Goal: Task Accomplishment & Management: Manage account settings

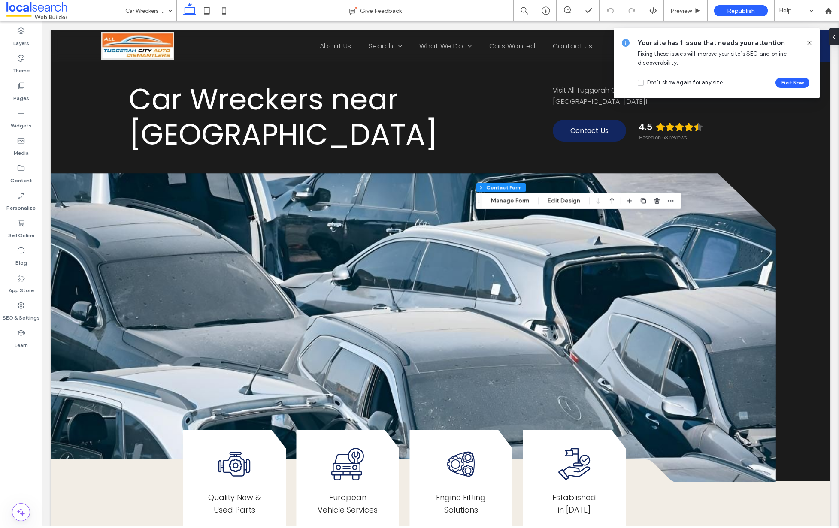
click at [809, 41] on icon at bounding box center [809, 42] width 7 height 7
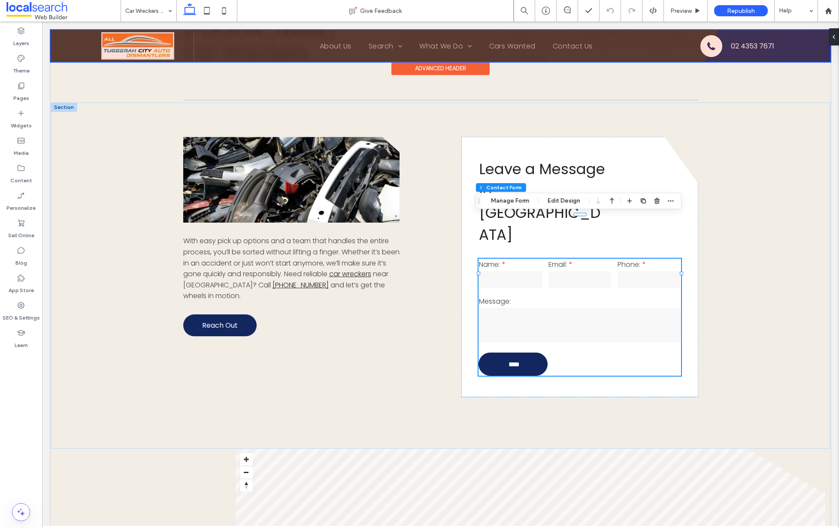
scroll to position [558, 0]
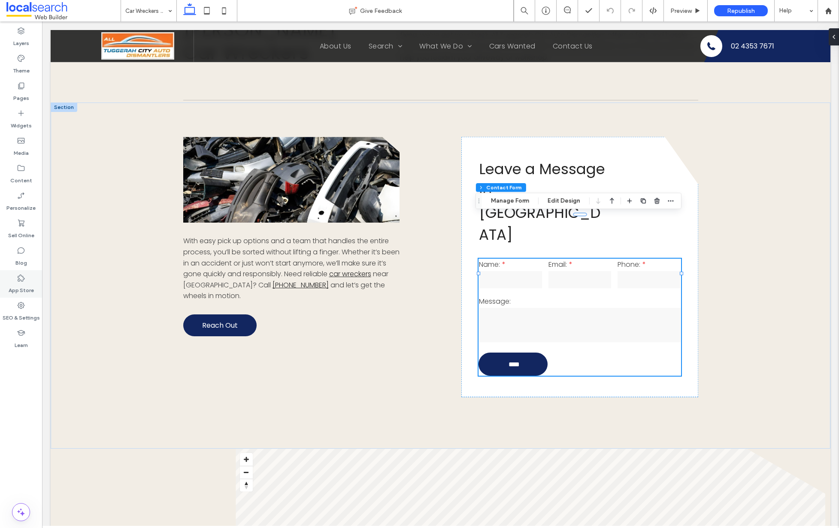
click at [29, 296] on div "App Store" at bounding box center [21, 283] width 42 height 27
click at [26, 303] on div "SEO & Settings" at bounding box center [21, 311] width 42 height 27
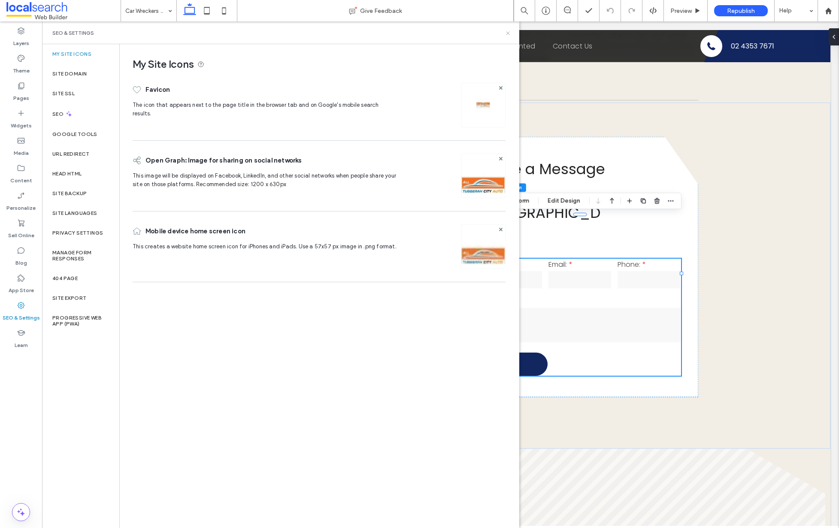
click at [506, 33] on icon at bounding box center [507, 33] width 6 height 6
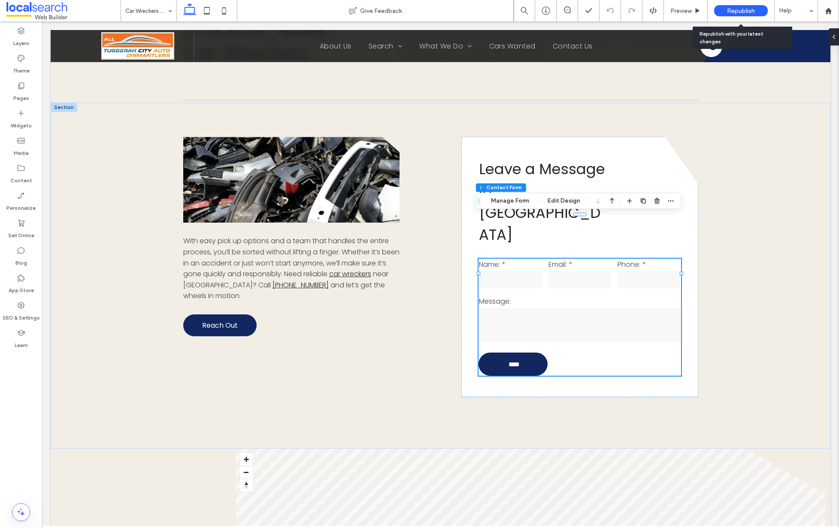
click at [755, 8] on div "Republish" at bounding box center [741, 10] width 54 height 11
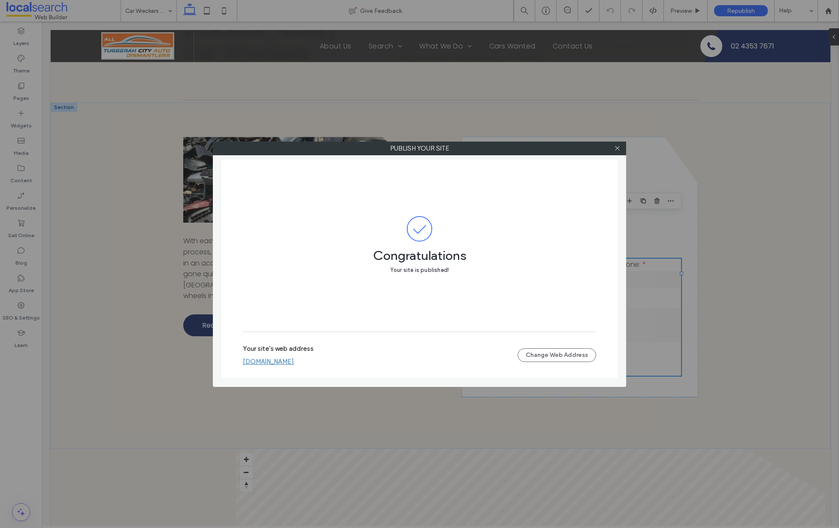
click at [152, 10] on div "Publish your site Congratulations Your site is published! Your site's web addre…" at bounding box center [419, 264] width 839 height 528
click at [617, 146] on icon at bounding box center [617, 148] width 6 height 6
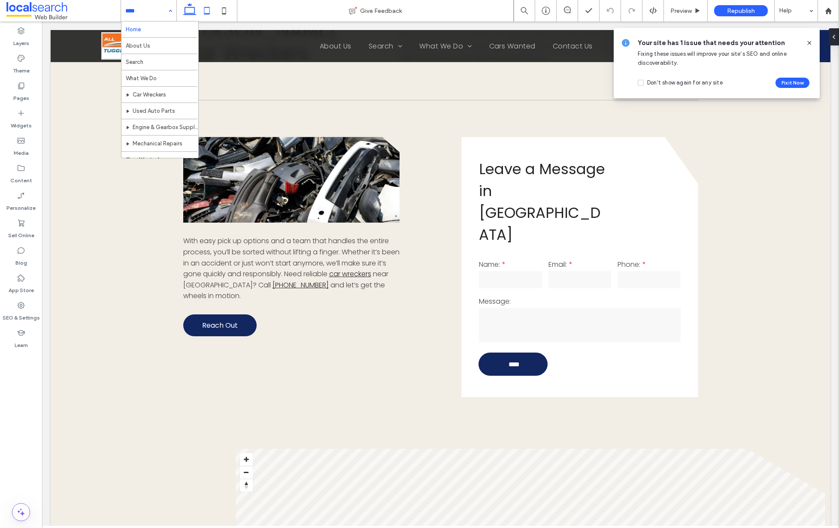
click at [211, 9] on icon at bounding box center [206, 10] width 17 height 17
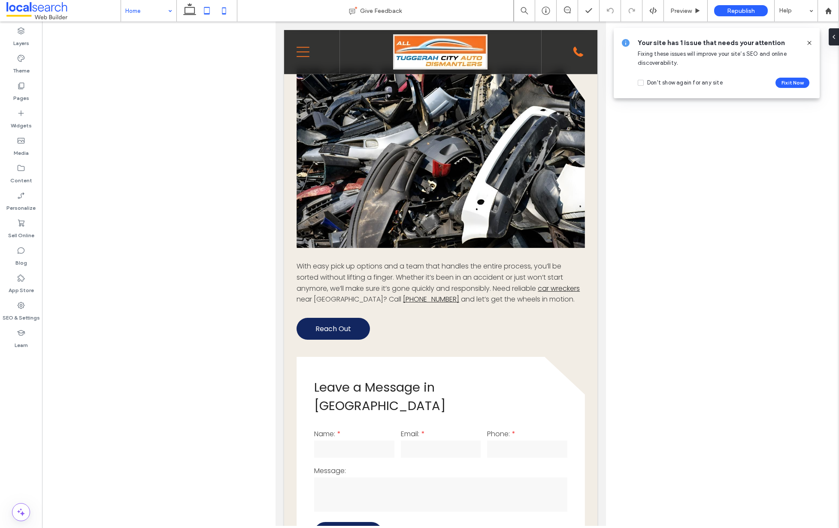
click at [222, 10] on icon at bounding box center [223, 10] width 17 height 17
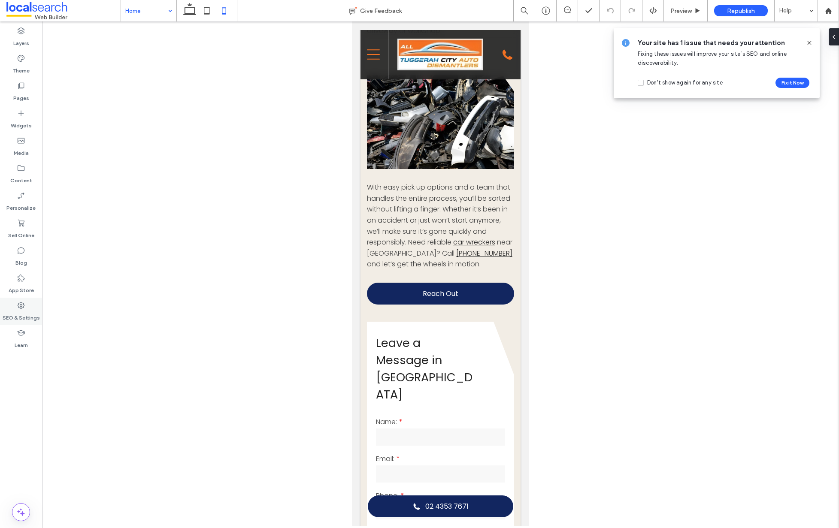
click at [14, 307] on div "SEO & Settings" at bounding box center [21, 311] width 42 height 27
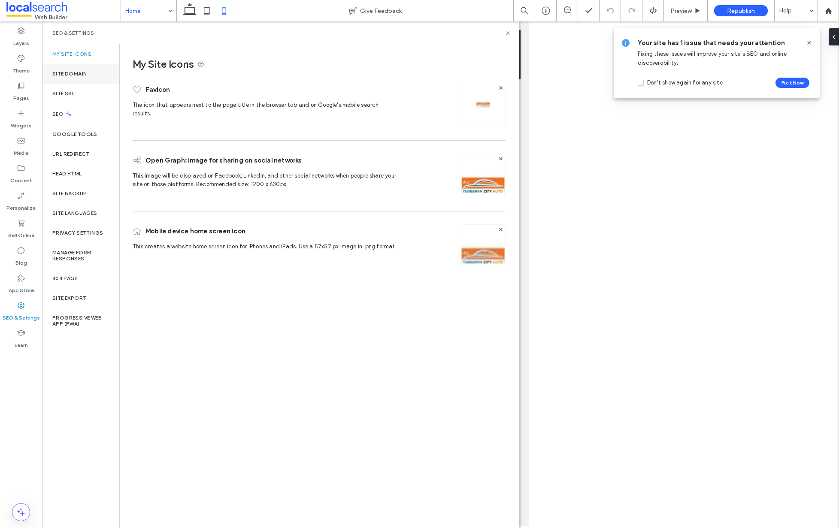
click at [75, 71] on label "Site Domain" at bounding box center [69, 74] width 34 height 6
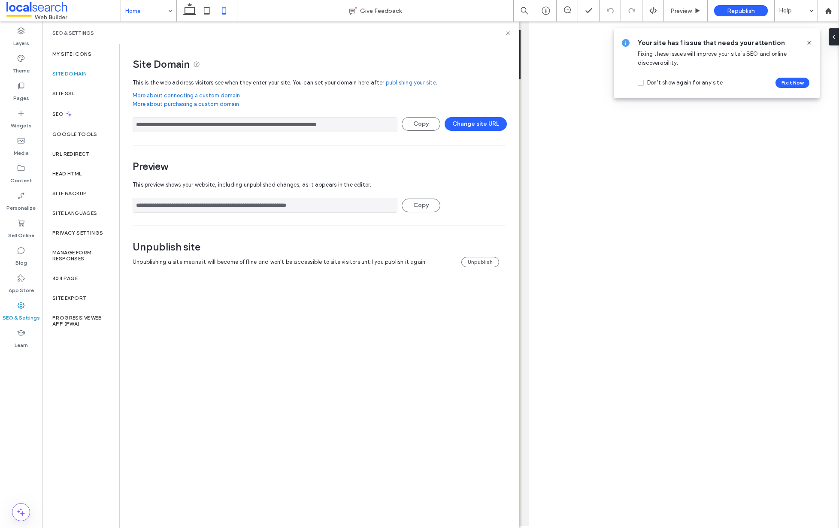
click at [214, 124] on input "**********" at bounding box center [265, 124] width 265 height 15
click at [506, 30] on icon at bounding box center [507, 33] width 6 height 6
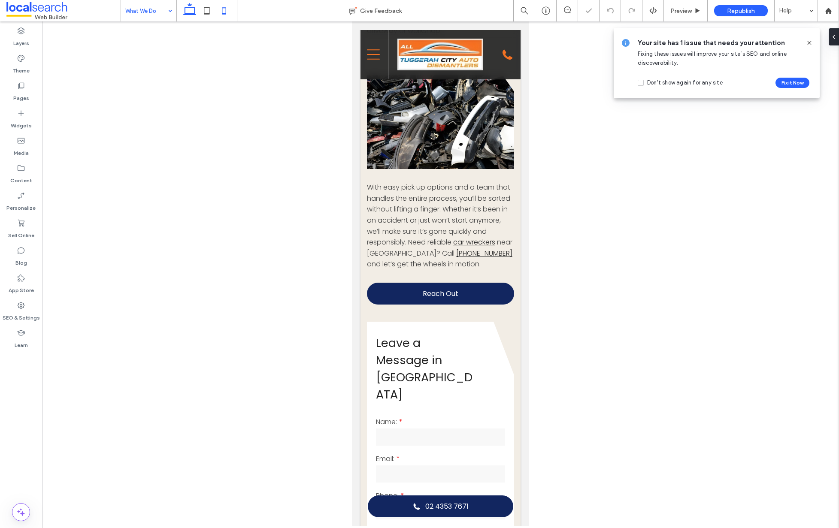
click at [194, 7] on use at bounding box center [189, 9] width 13 height 12
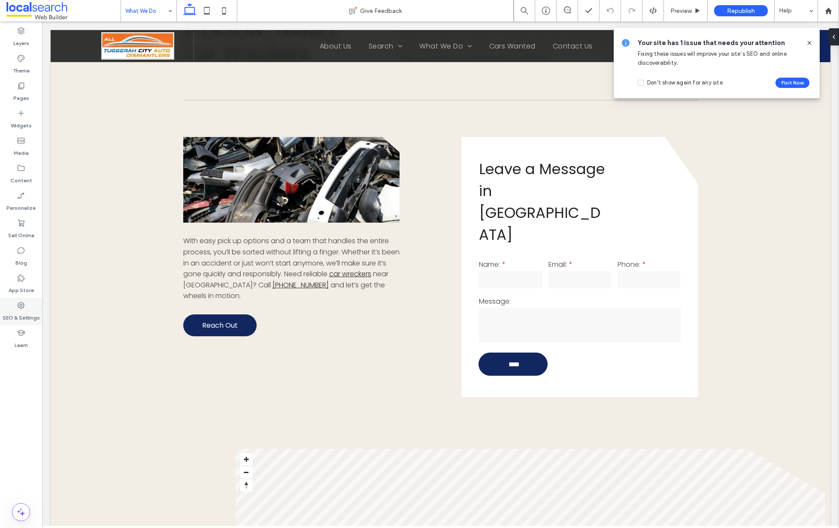
click at [24, 302] on icon at bounding box center [21, 305] width 9 height 9
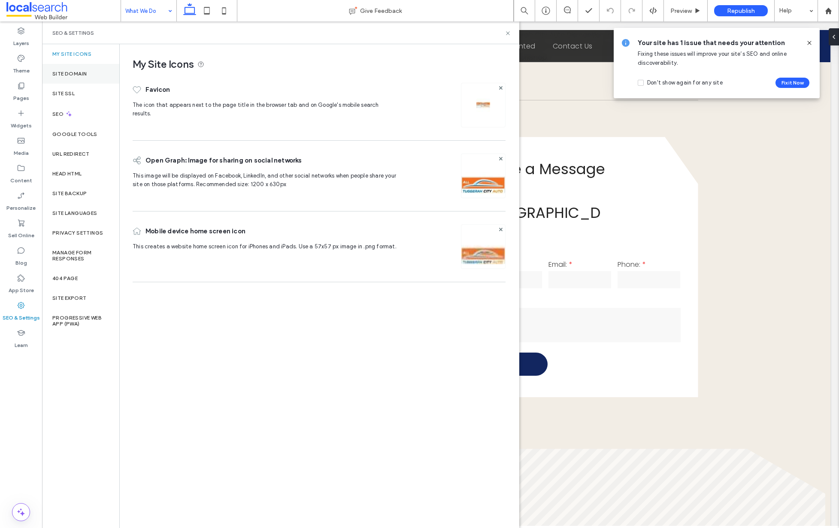
click at [86, 78] on div "Site Domain" at bounding box center [80, 74] width 77 height 20
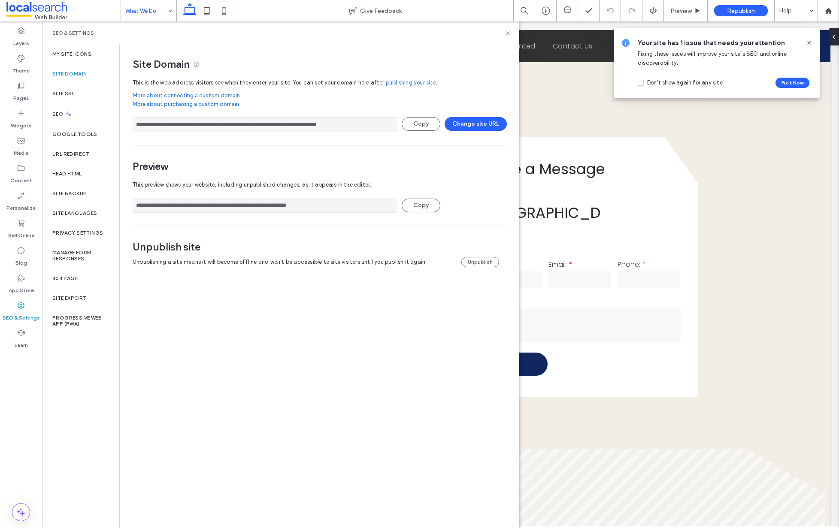
click at [276, 207] on input "**********" at bounding box center [265, 205] width 265 height 15
click at [290, 124] on input "**********" at bounding box center [265, 124] width 265 height 15
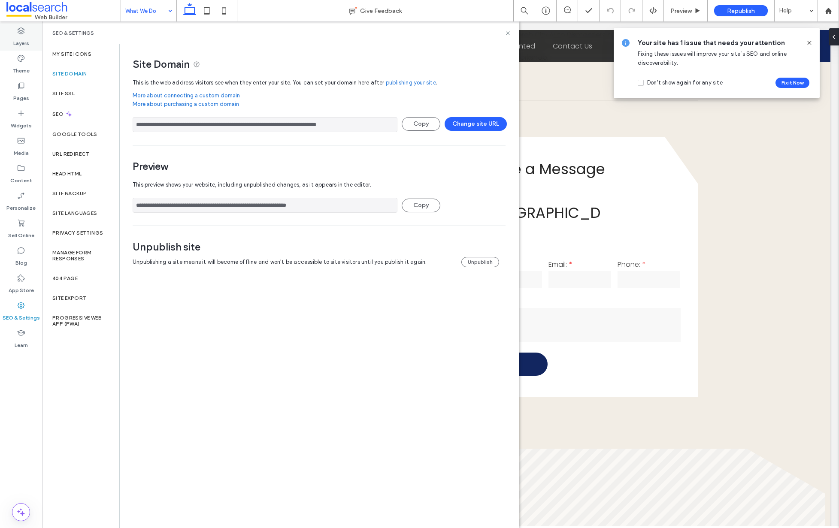
click at [21, 38] on label "Layers" at bounding box center [21, 41] width 16 height 12
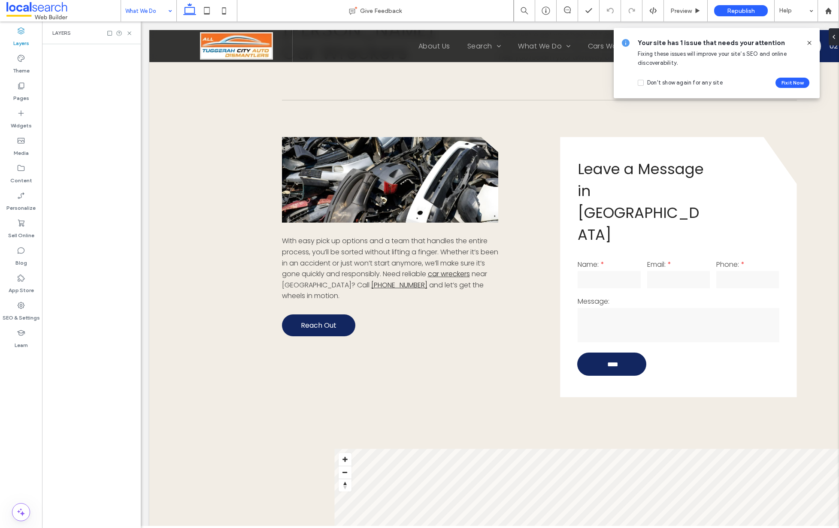
scroll to position [0, 99]
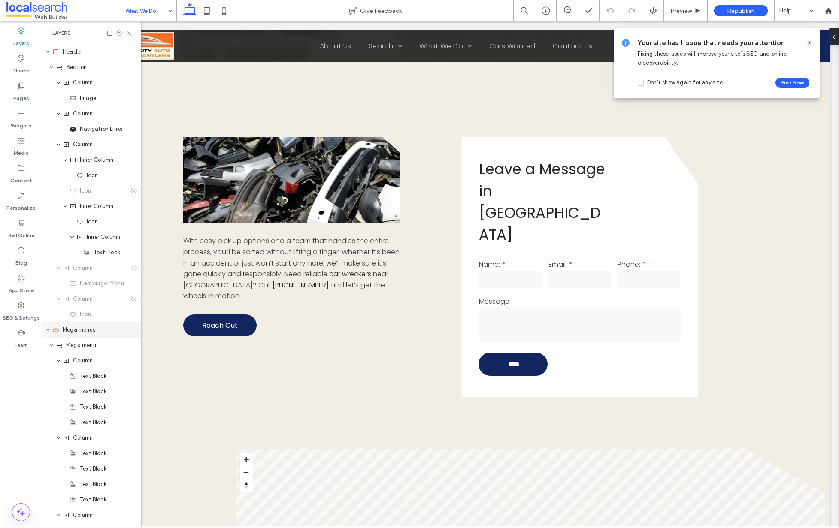
click at [67, 329] on span "Mega menus" at bounding box center [79, 330] width 33 height 9
click at [808, 41] on icon at bounding box center [809, 42] width 7 height 7
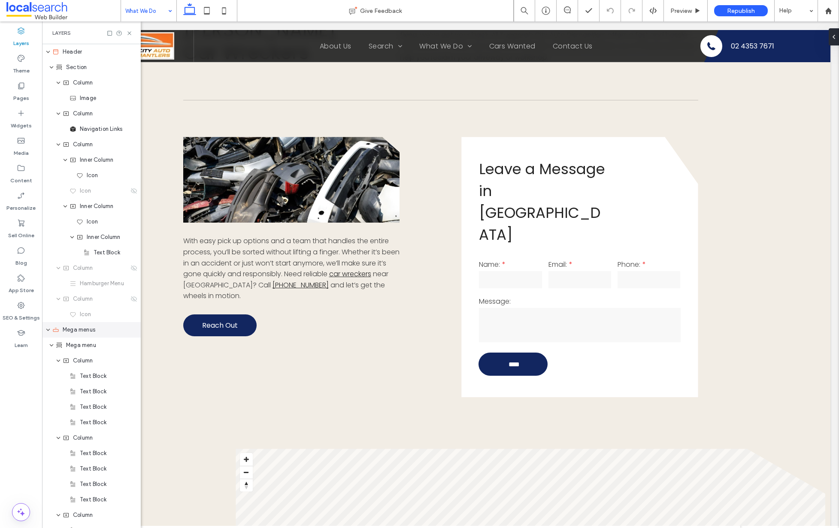
click at [79, 333] on span "Mega menus" at bounding box center [79, 330] width 33 height 9
click at [80, 347] on span "Mega menu" at bounding box center [81, 345] width 30 height 9
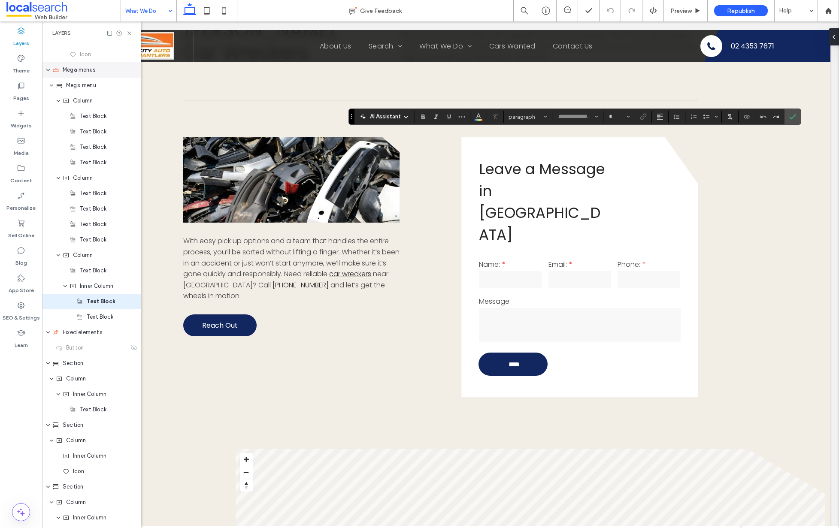
type input "*******"
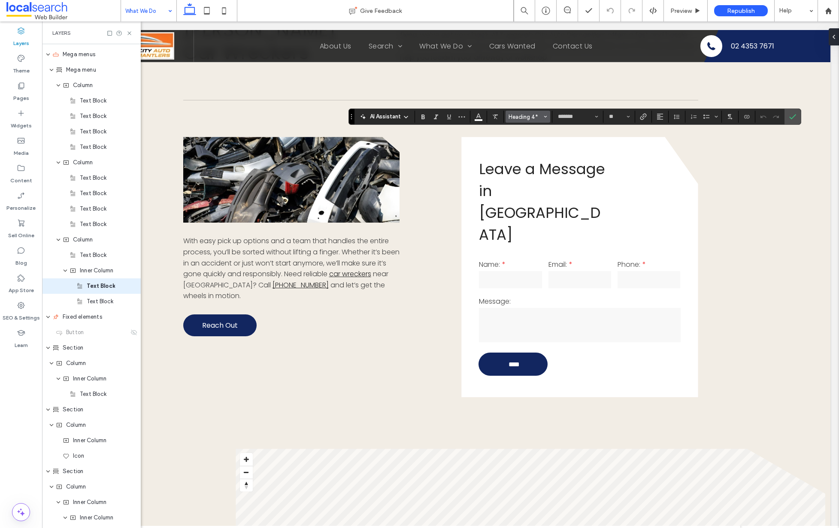
click at [542, 117] on button "Heading 4*" at bounding box center [527, 117] width 45 height 12
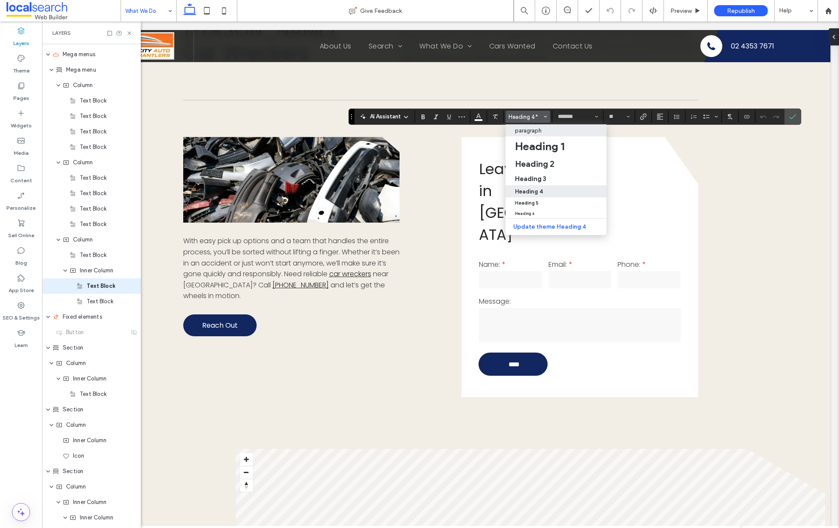
click at [540, 127] on label "paragraph" at bounding box center [555, 130] width 101 height 12
type input "**"
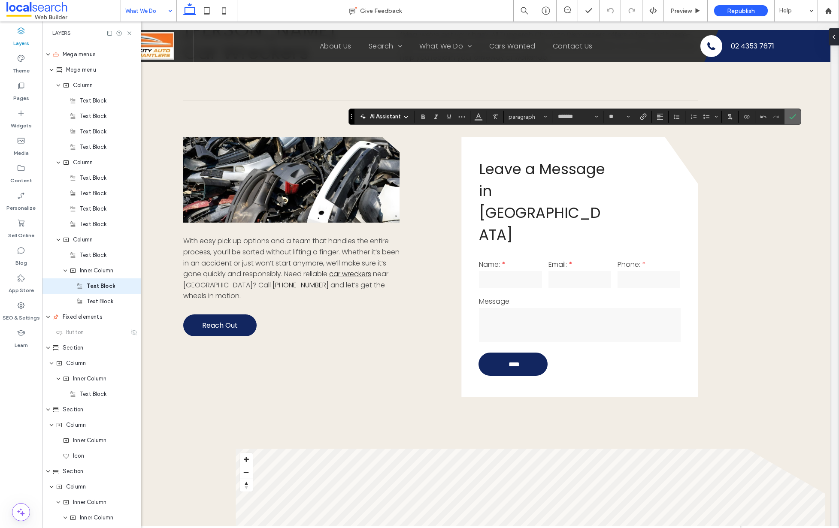
click at [793, 118] on icon "Confirm" at bounding box center [792, 116] width 7 height 7
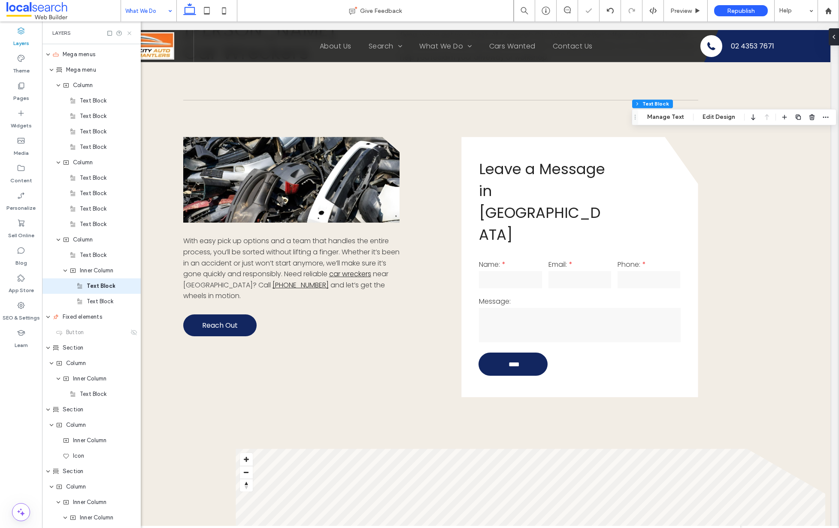
click at [128, 33] on icon at bounding box center [129, 33] width 6 height 6
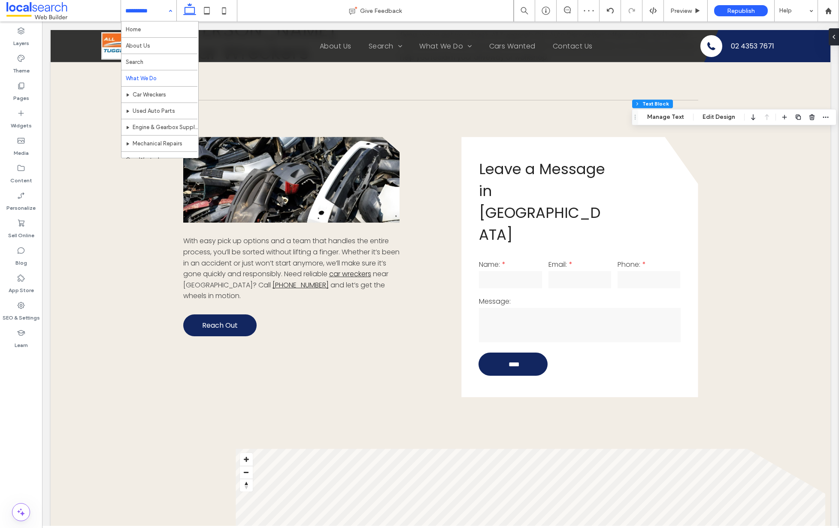
click at [148, 12] on input at bounding box center [146, 10] width 42 height 21
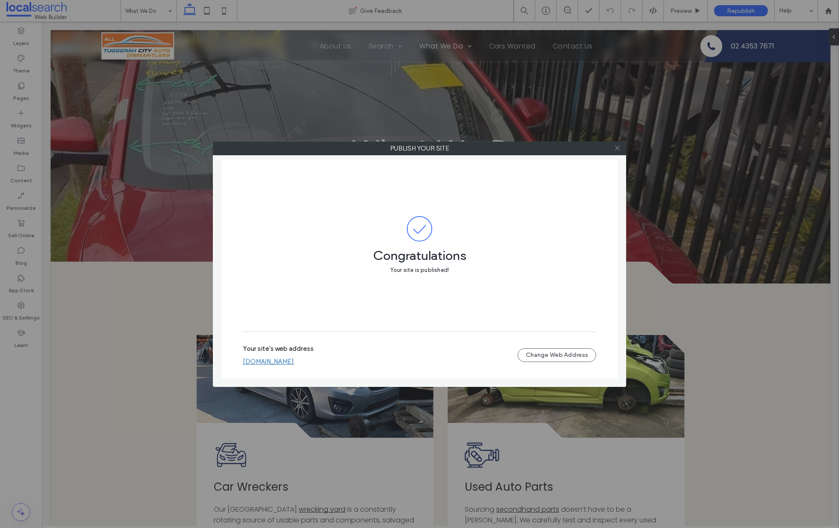
click at [616, 151] on icon at bounding box center [617, 148] width 6 height 6
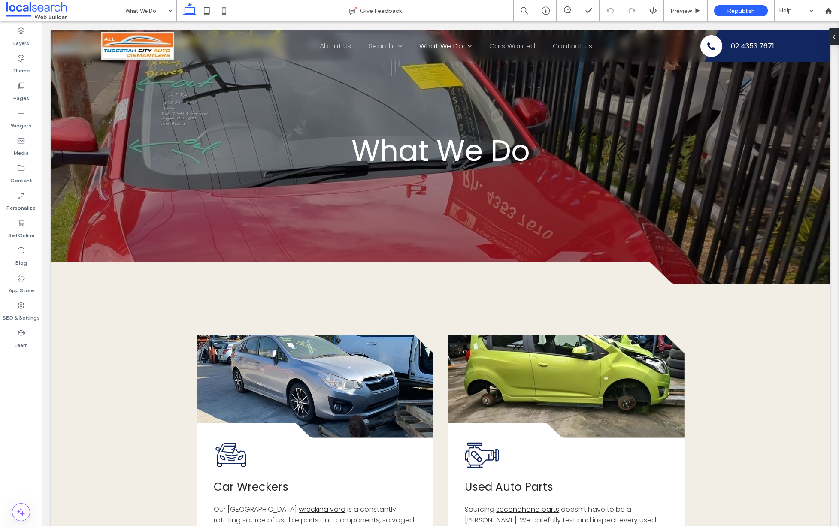
click at [616, 151] on icon at bounding box center [617, 148] width 6 height 6
click at [731, 10] on span "Republish" at bounding box center [741, 10] width 28 height 7
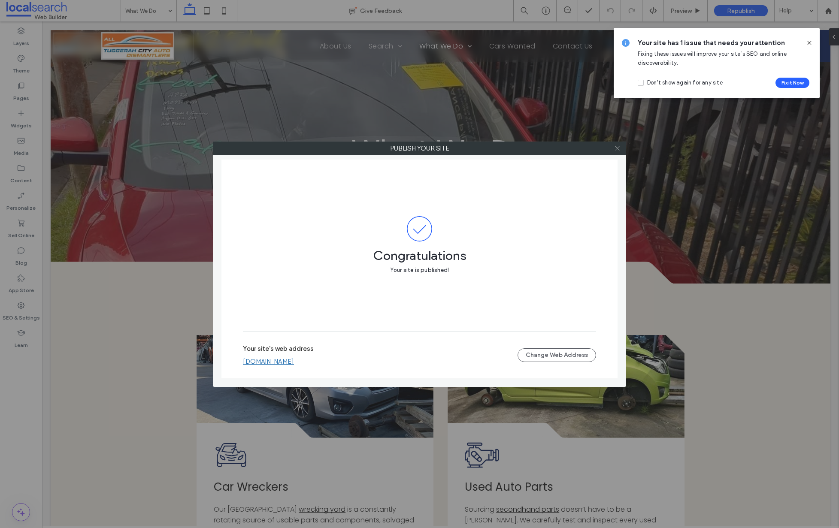
click at [617, 149] on icon at bounding box center [617, 148] width 6 height 6
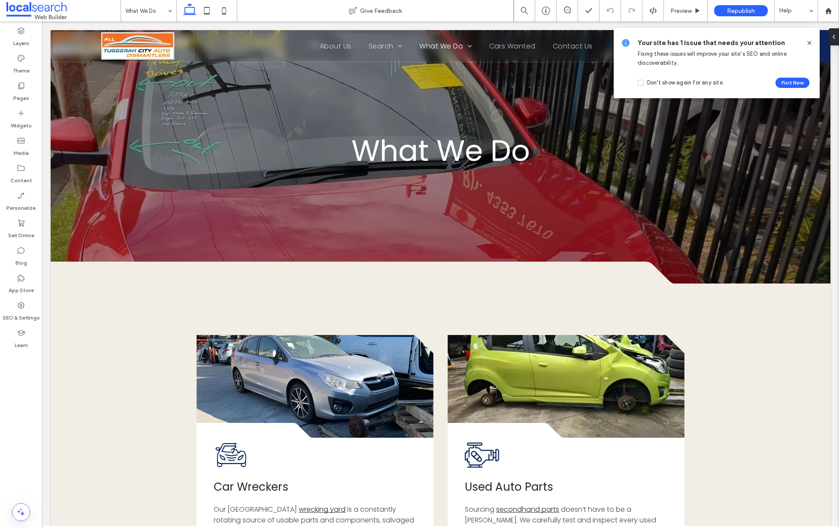
click at [808, 41] on icon at bounding box center [809, 42] width 7 height 7
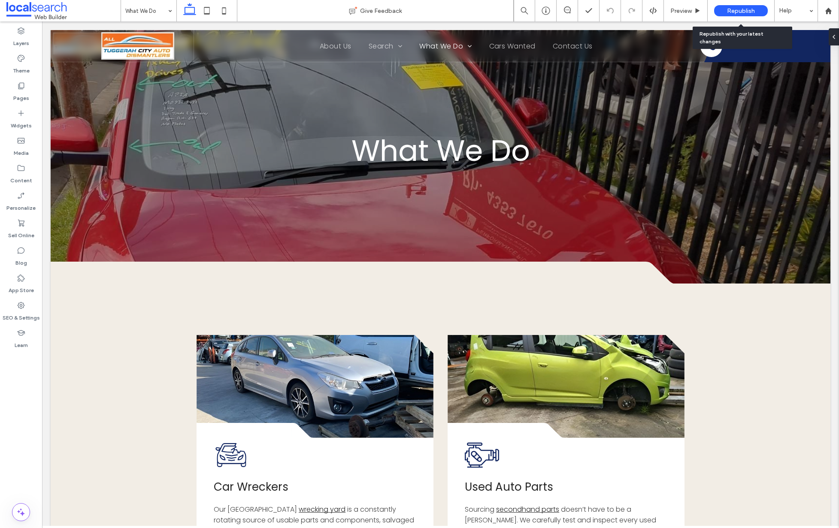
click at [737, 11] on span "Republish" at bounding box center [741, 10] width 28 height 7
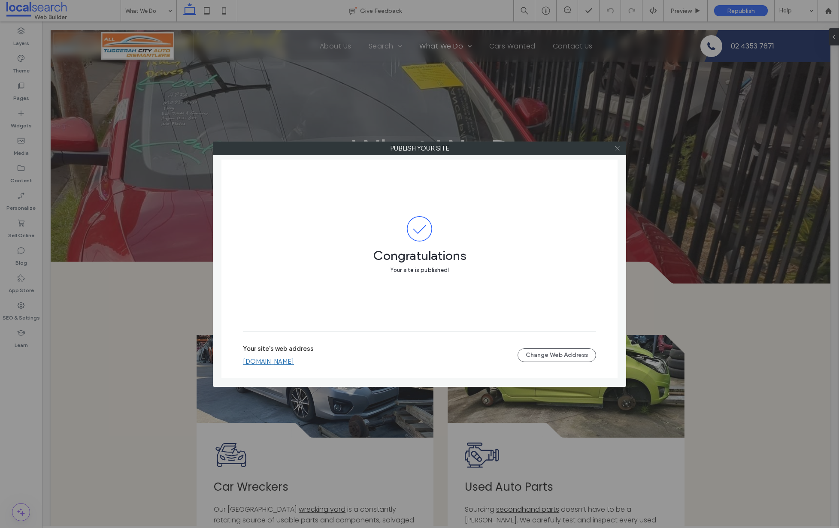
click at [619, 148] on icon at bounding box center [617, 148] width 6 height 6
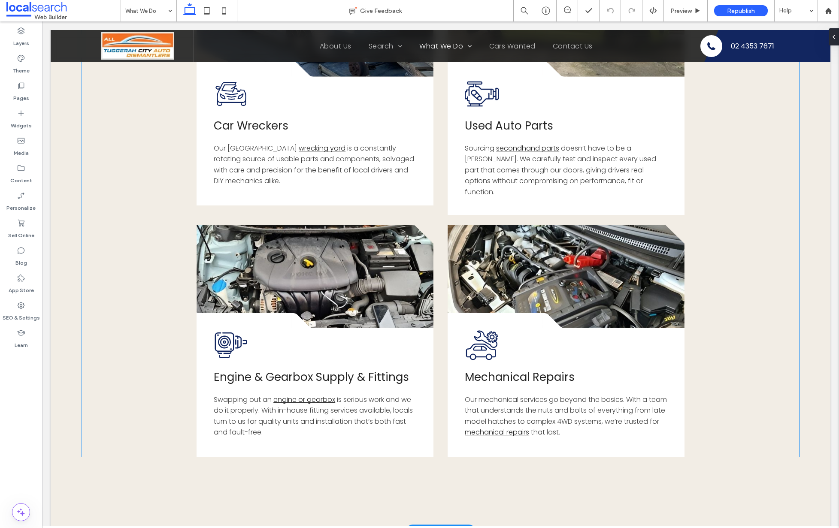
scroll to position [447, 0]
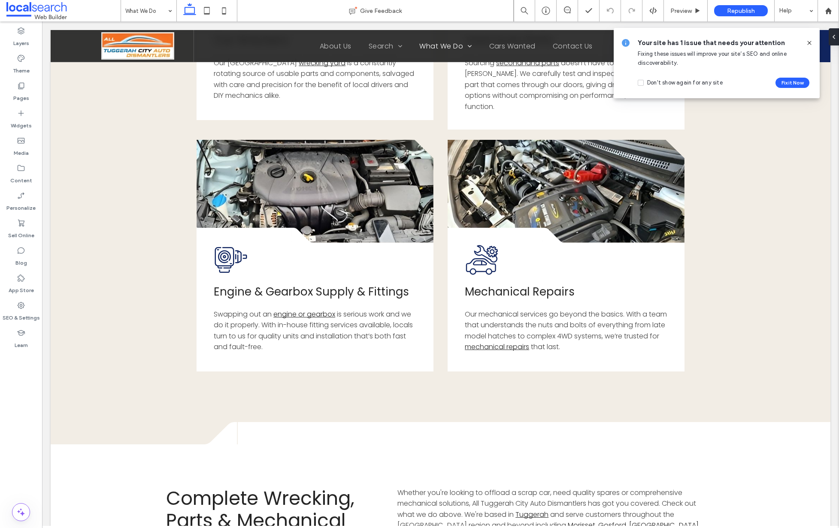
drag, startPoint x: 810, startPoint y: 42, endPoint x: 794, endPoint y: 31, distance: 19.5
click at [810, 42] on icon at bounding box center [809, 42] width 7 height 7
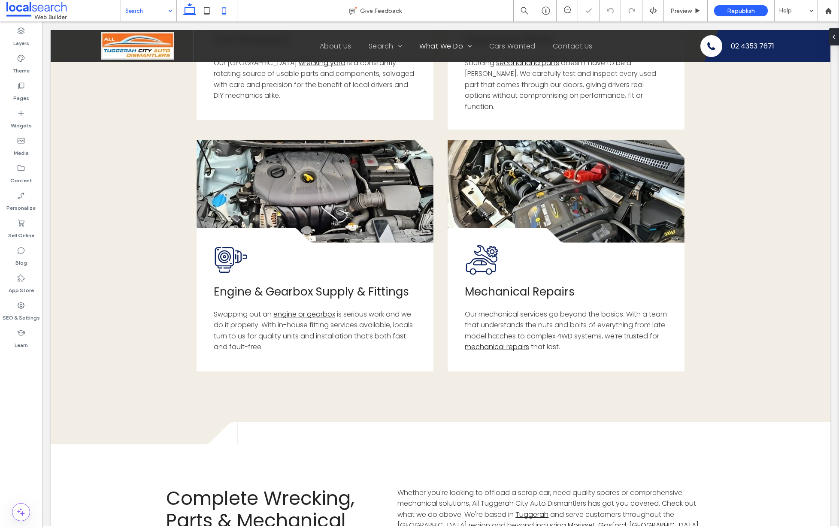
click at [224, 9] on icon at bounding box center [223, 10] width 17 height 17
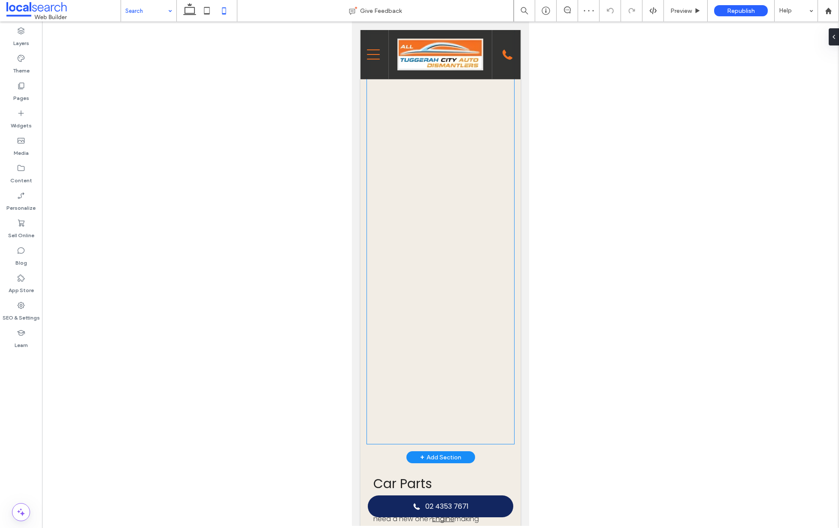
drag, startPoint x: 387, startPoint y: 429, endPoint x: 1177, endPoint y: 285, distance: 802.7
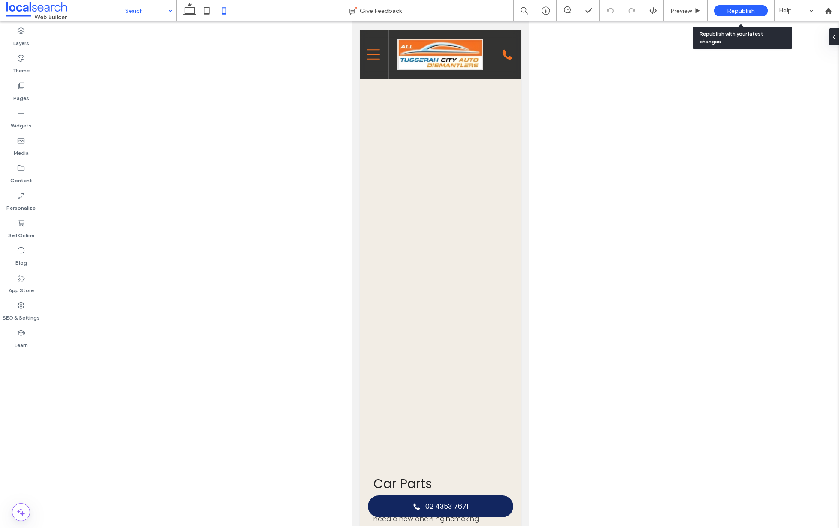
click at [733, 17] on div "Republish" at bounding box center [741, 10] width 54 height 21
click at [179, 11] on div at bounding box center [206, 10] width 61 height 21
click at [187, 9] on icon at bounding box center [189, 10] width 17 height 17
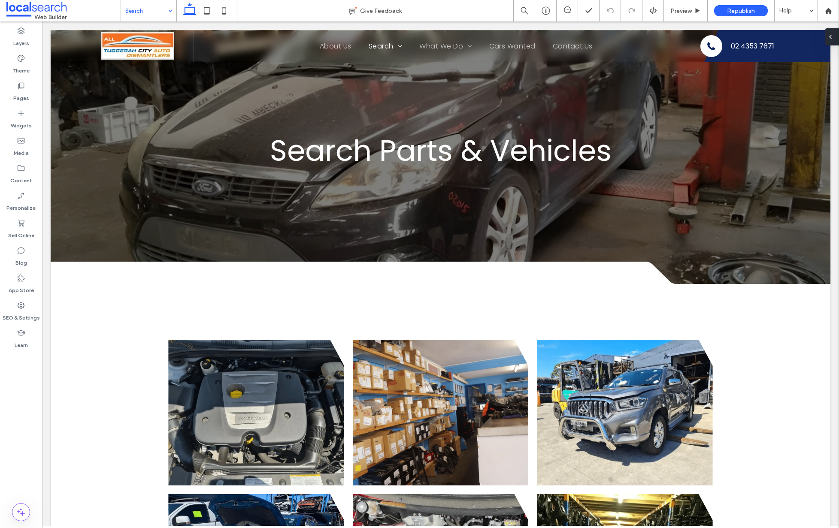
click at [831, 35] on icon at bounding box center [830, 36] width 7 height 7
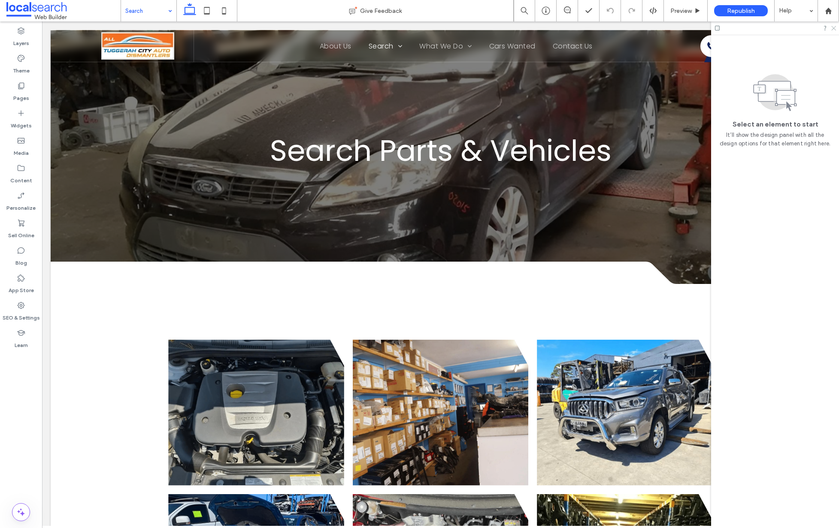
click at [832, 30] on use at bounding box center [833, 28] width 5 height 5
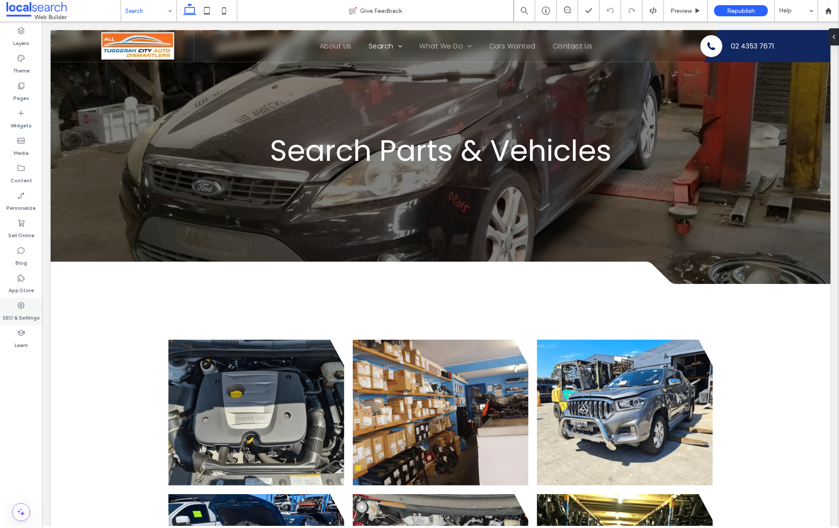
click at [21, 312] on label "SEO & Settings" at bounding box center [21, 316] width 37 height 12
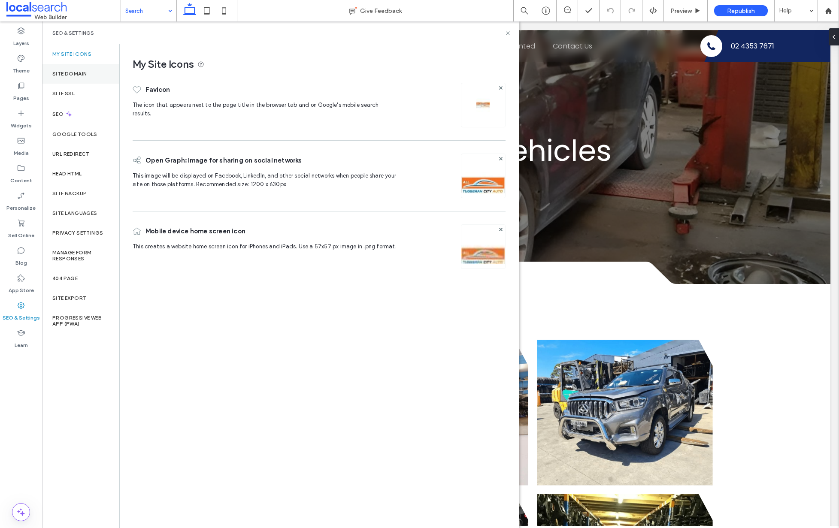
click at [88, 75] on div "Site Domain" at bounding box center [80, 74] width 77 height 20
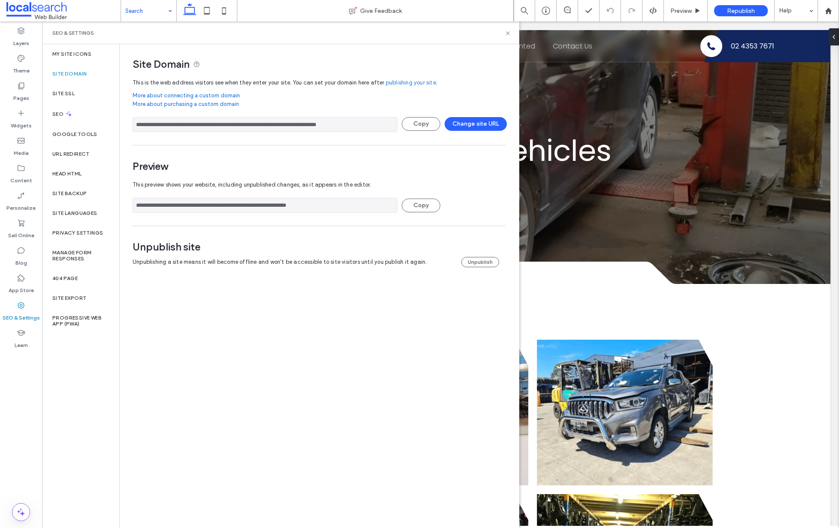
click at [231, 128] on input "**********" at bounding box center [265, 124] width 265 height 15
drag, startPoint x: 506, startPoint y: 33, endPoint x: 464, endPoint y: 10, distance: 48.0
click at [506, 33] on icon at bounding box center [507, 33] width 6 height 6
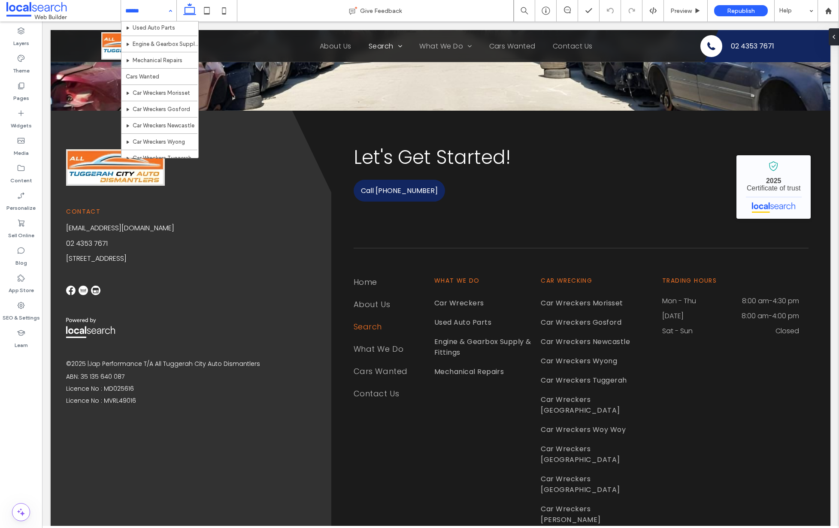
scroll to position [91, 0]
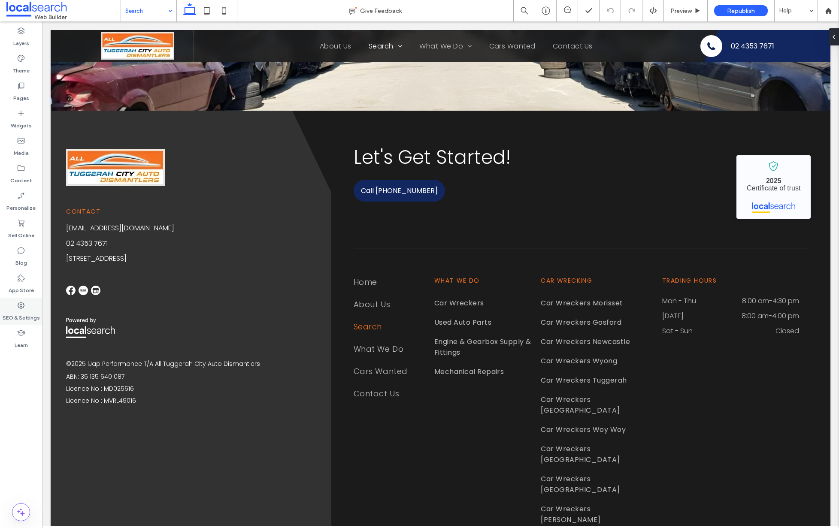
click at [17, 310] on label "SEO & Settings" at bounding box center [21, 316] width 37 height 12
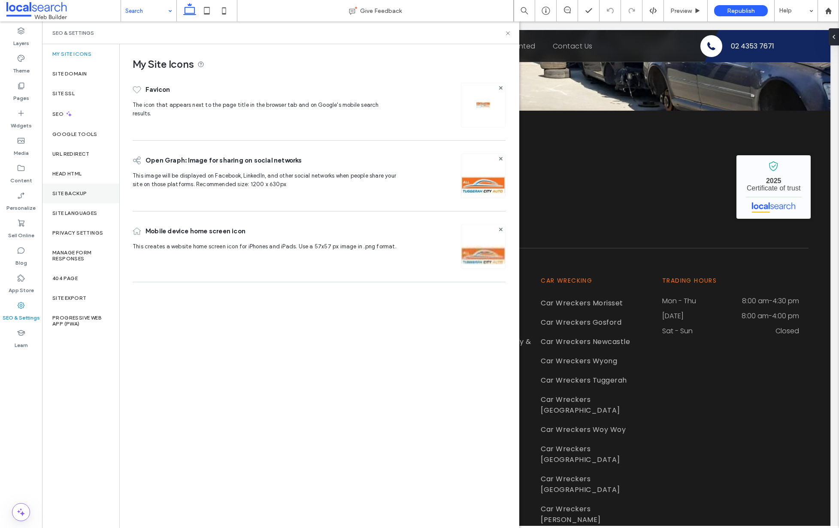
click at [89, 191] on div "Site Backup" at bounding box center [80, 194] width 77 height 20
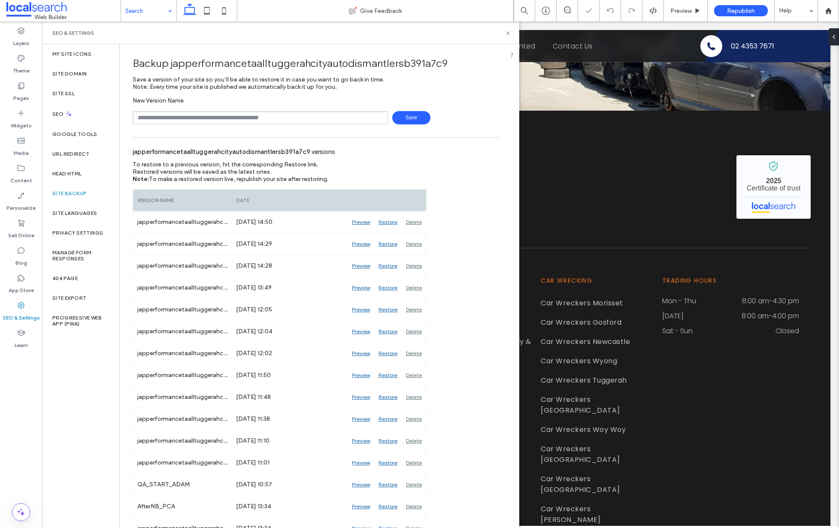
click at [213, 118] on input "text" at bounding box center [260, 117] width 255 height 13
type input "**********"
click at [404, 117] on span "Save" at bounding box center [411, 117] width 38 height 13
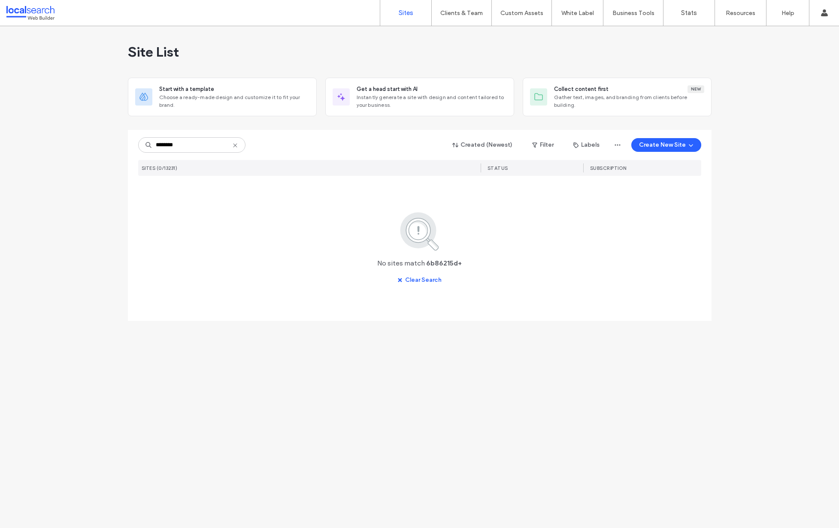
type input "********"
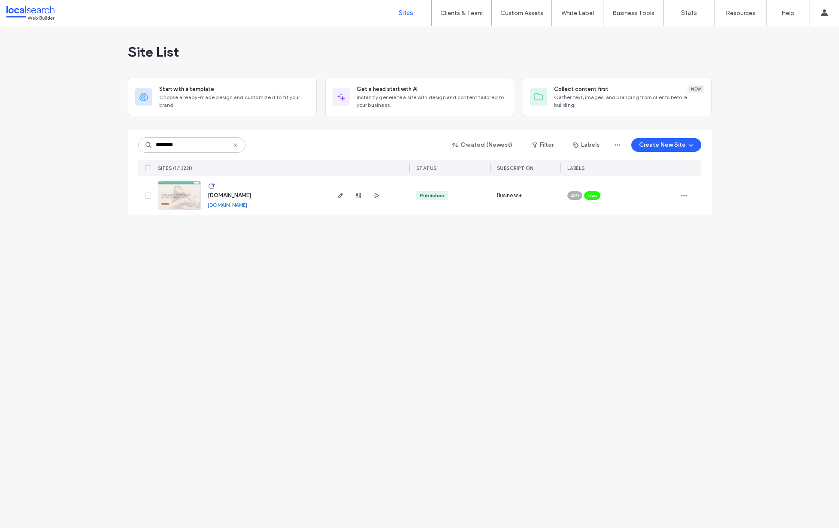
click at [180, 195] on img at bounding box center [179, 210] width 42 height 58
